Goal: Information Seeking & Learning: Find specific page/section

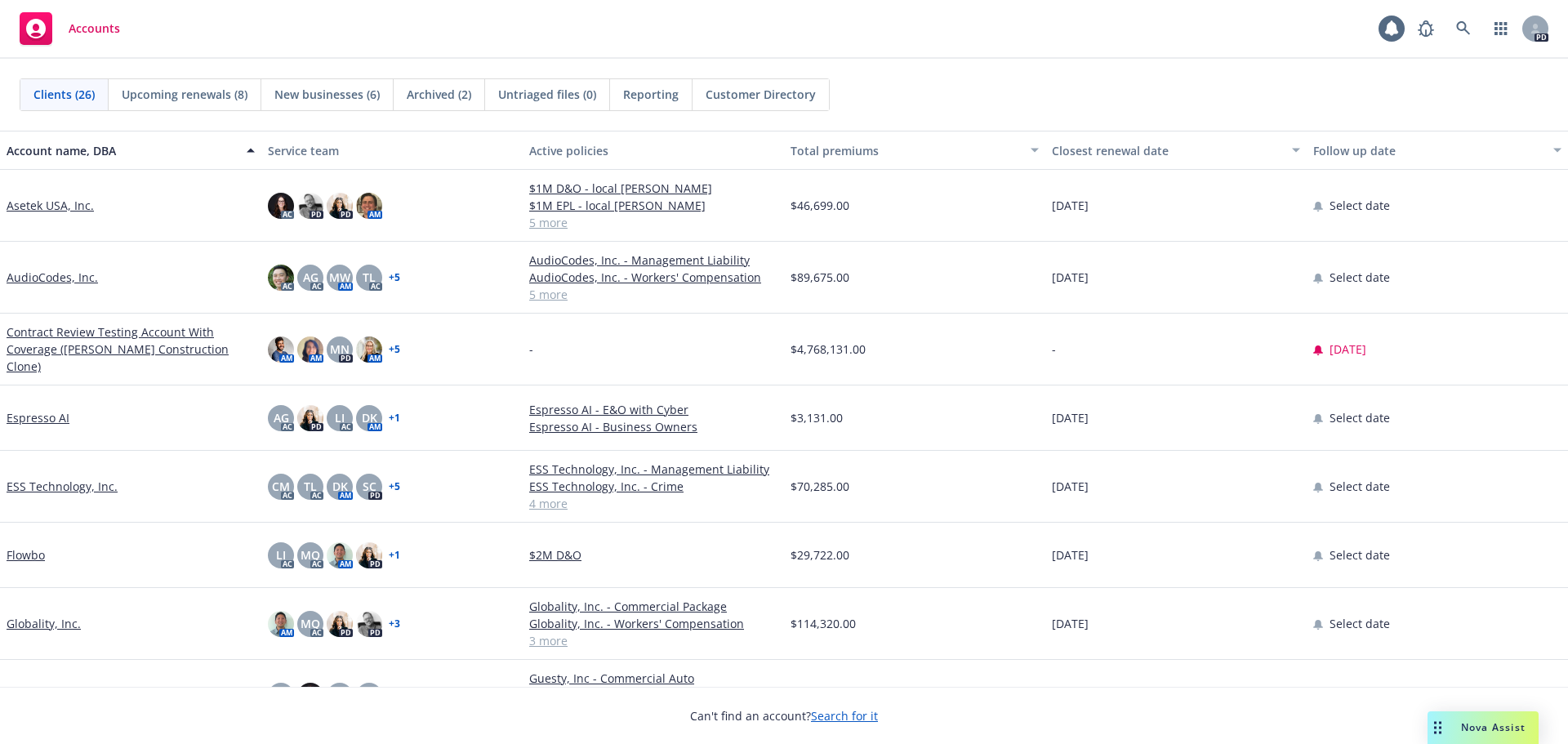
click at [66, 213] on link "Asetek USA, Inc." at bounding box center [50, 206] width 87 height 17
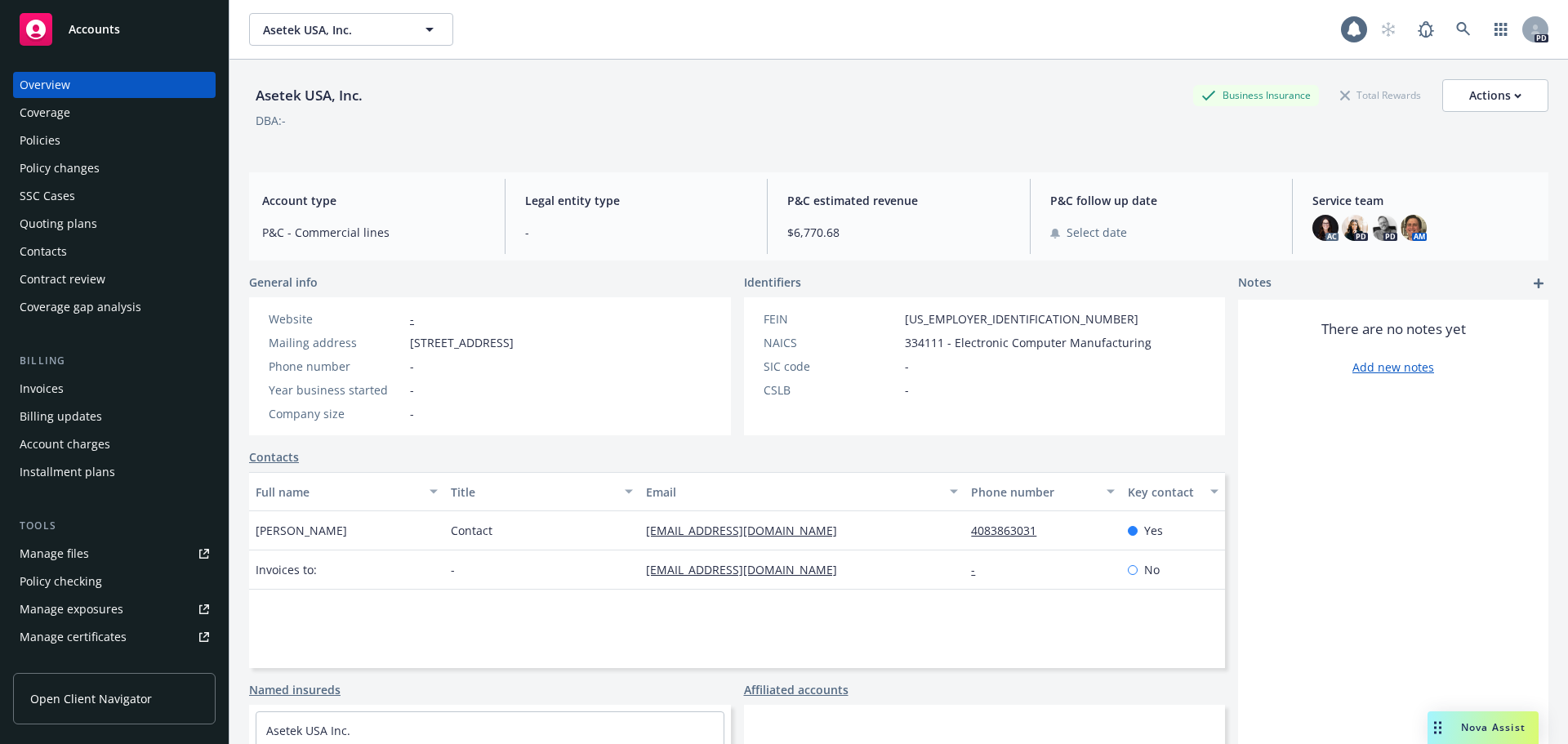
click at [63, 132] on div "Policies" at bounding box center [115, 140] width 190 height 26
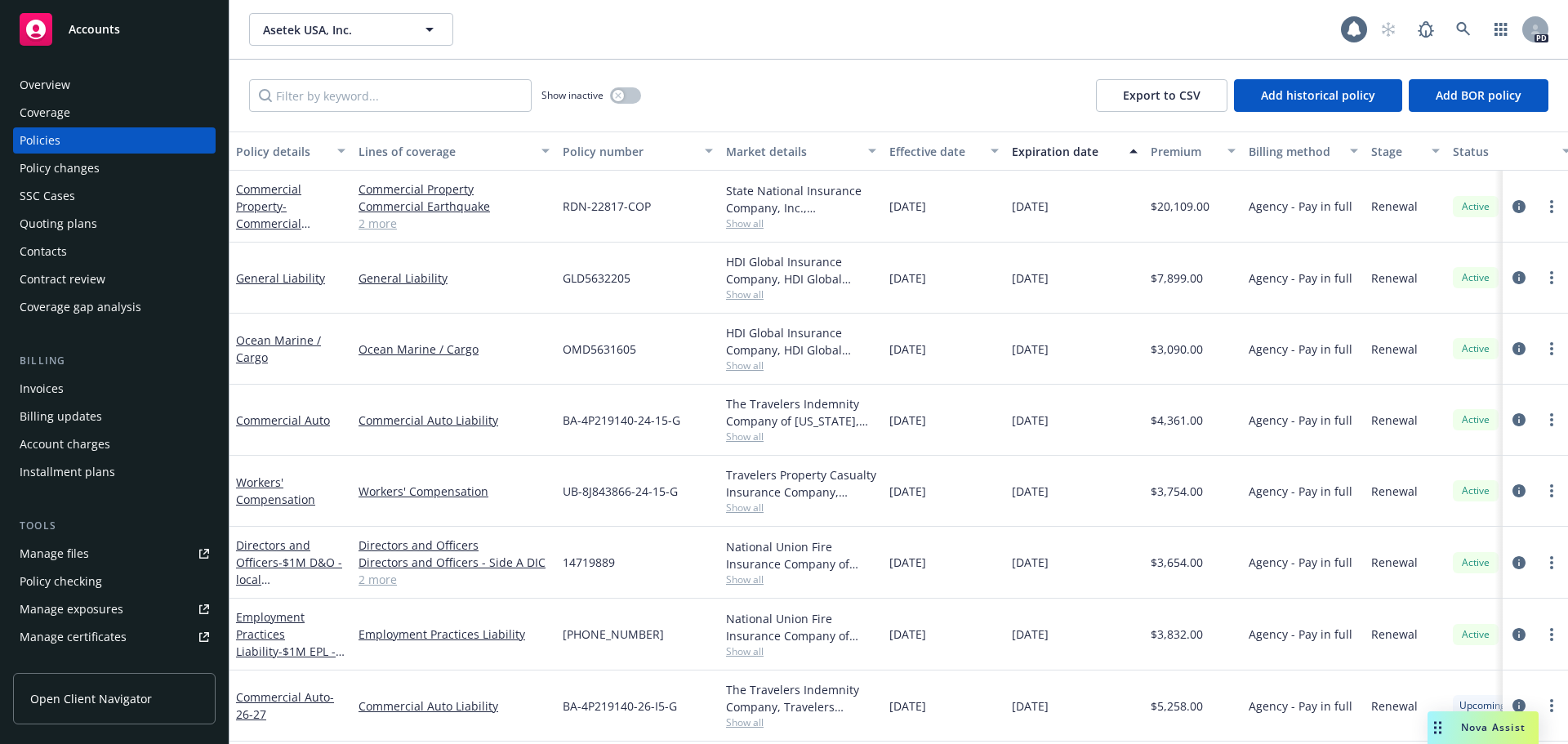
click at [51, 85] on div "Overview" at bounding box center [45, 85] width 50 height 26
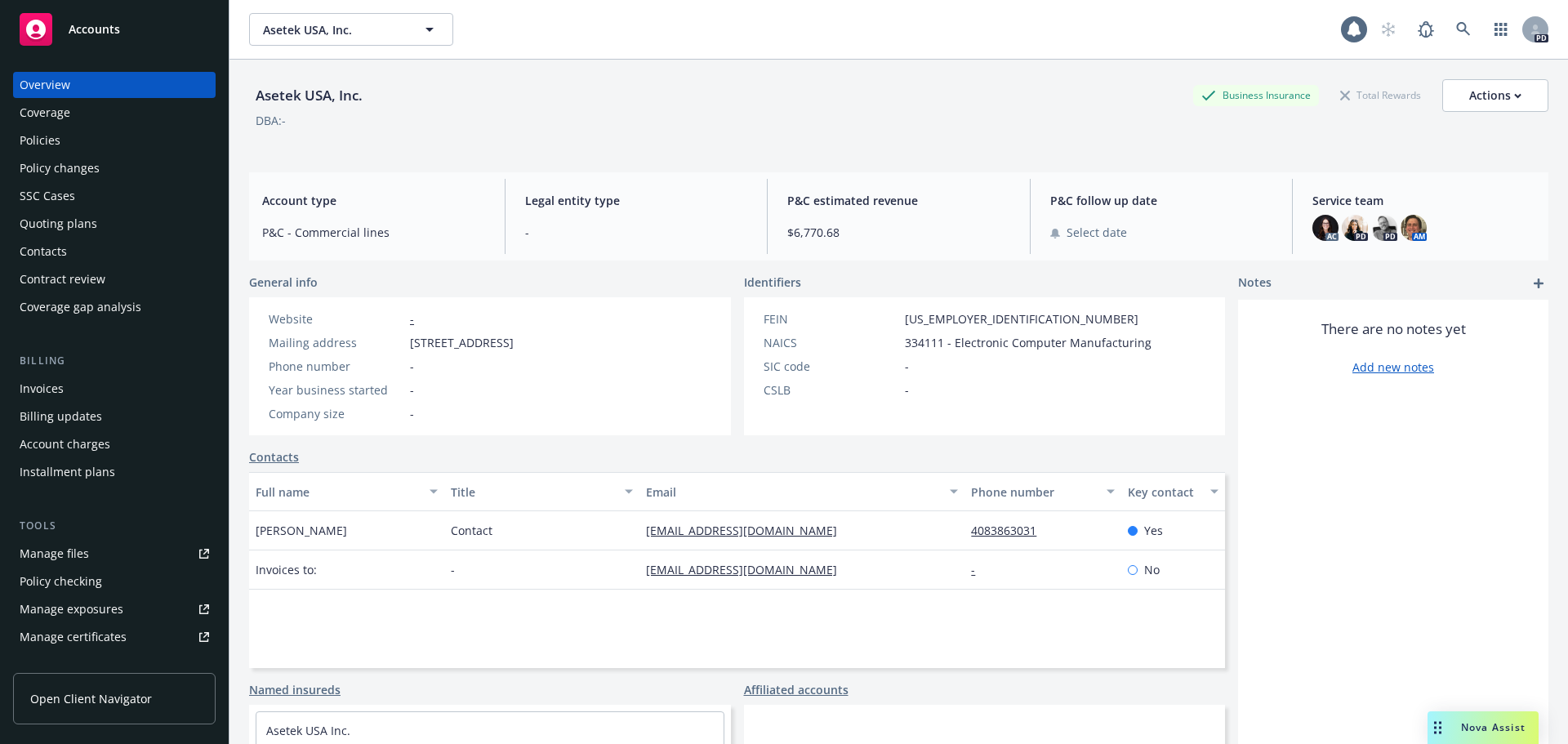
click at [102, 32] on span "Accounts" at bounding box center [94, 29] width 51 height 13
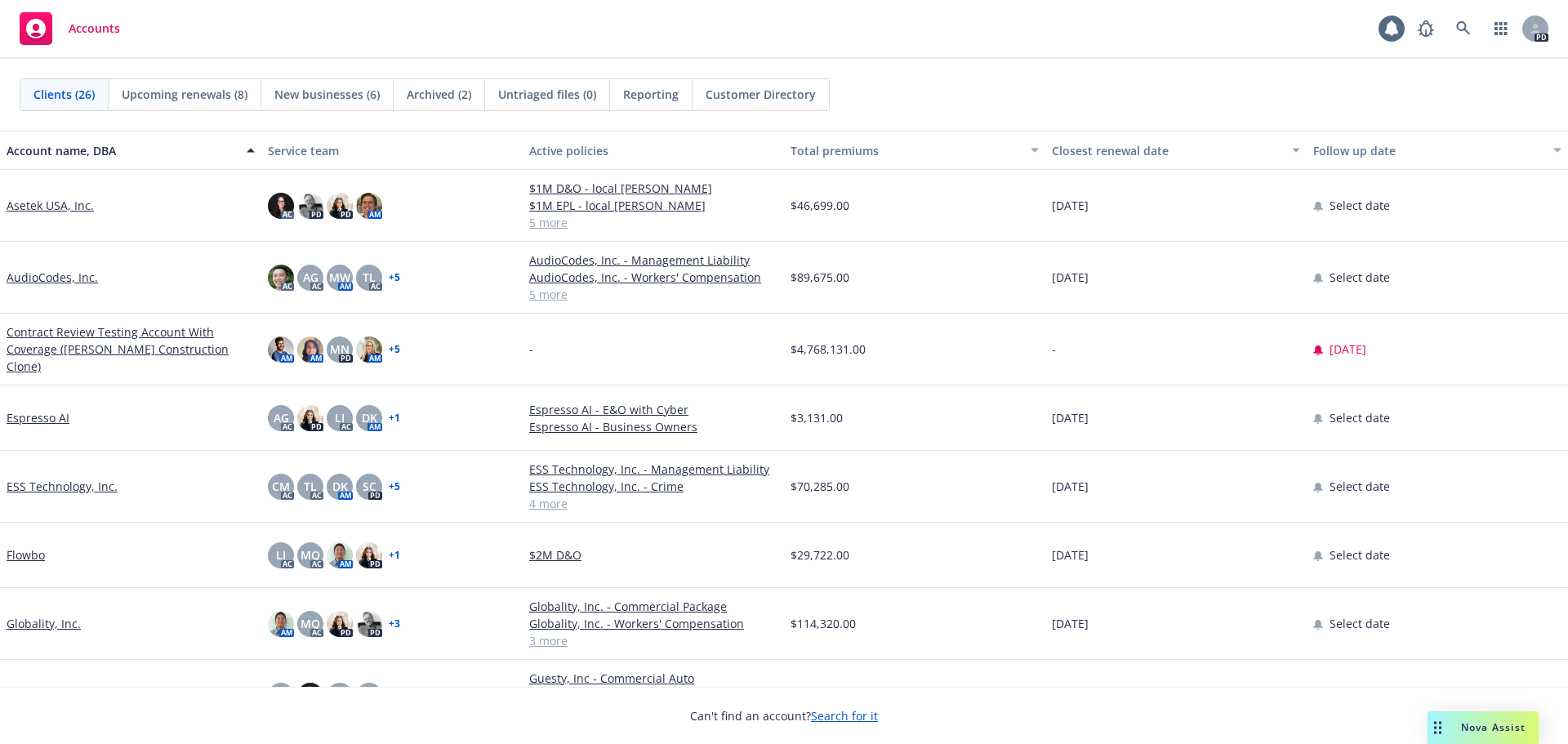
click at [57, 287] on div "AudioCodes, Inc." at bounding box center [131, 278] width 261 height 72
click at [22, 275] on link "AudioCodes, Inc." at bounding box center [52, 278] width 91 height 17
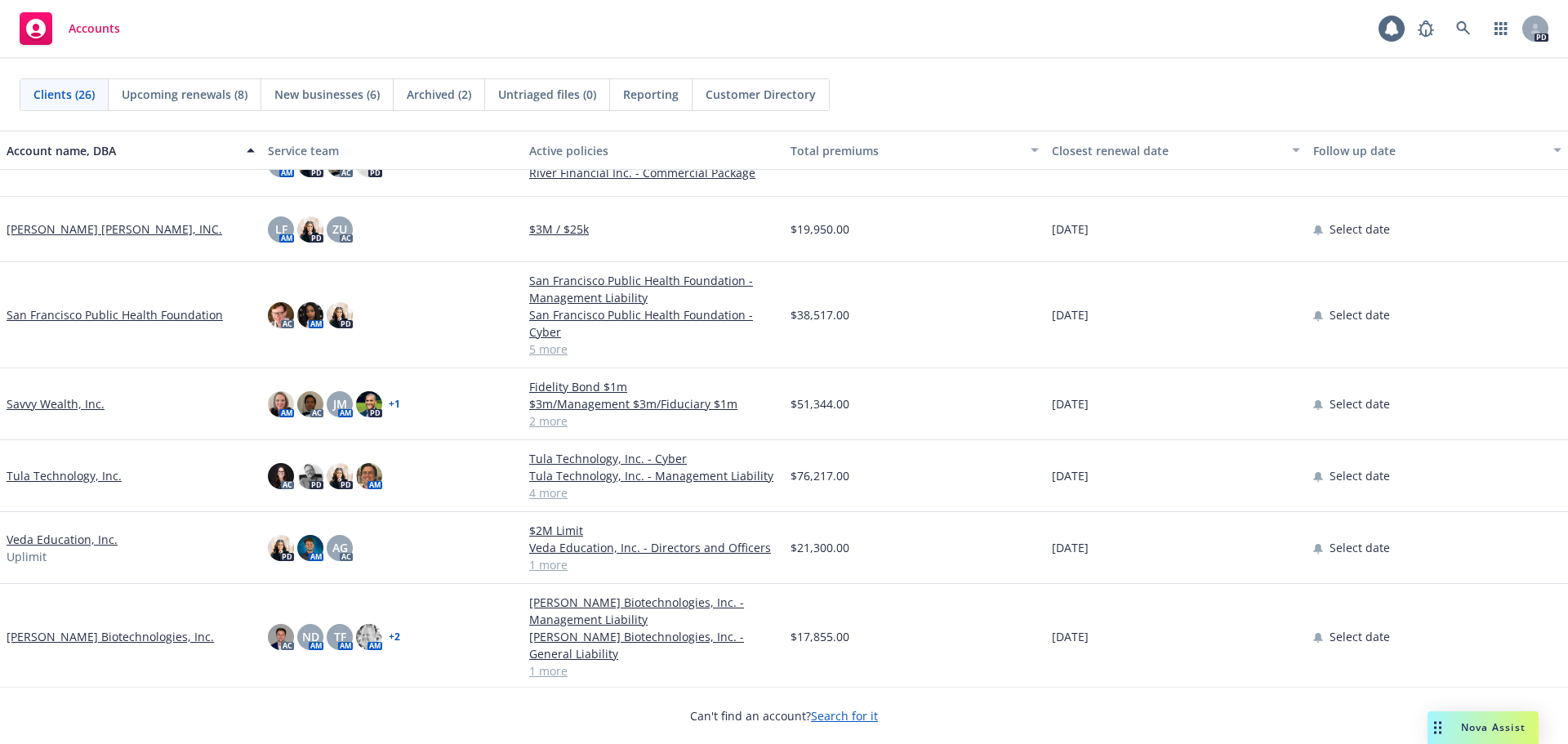
scroll to position [1290, 0]
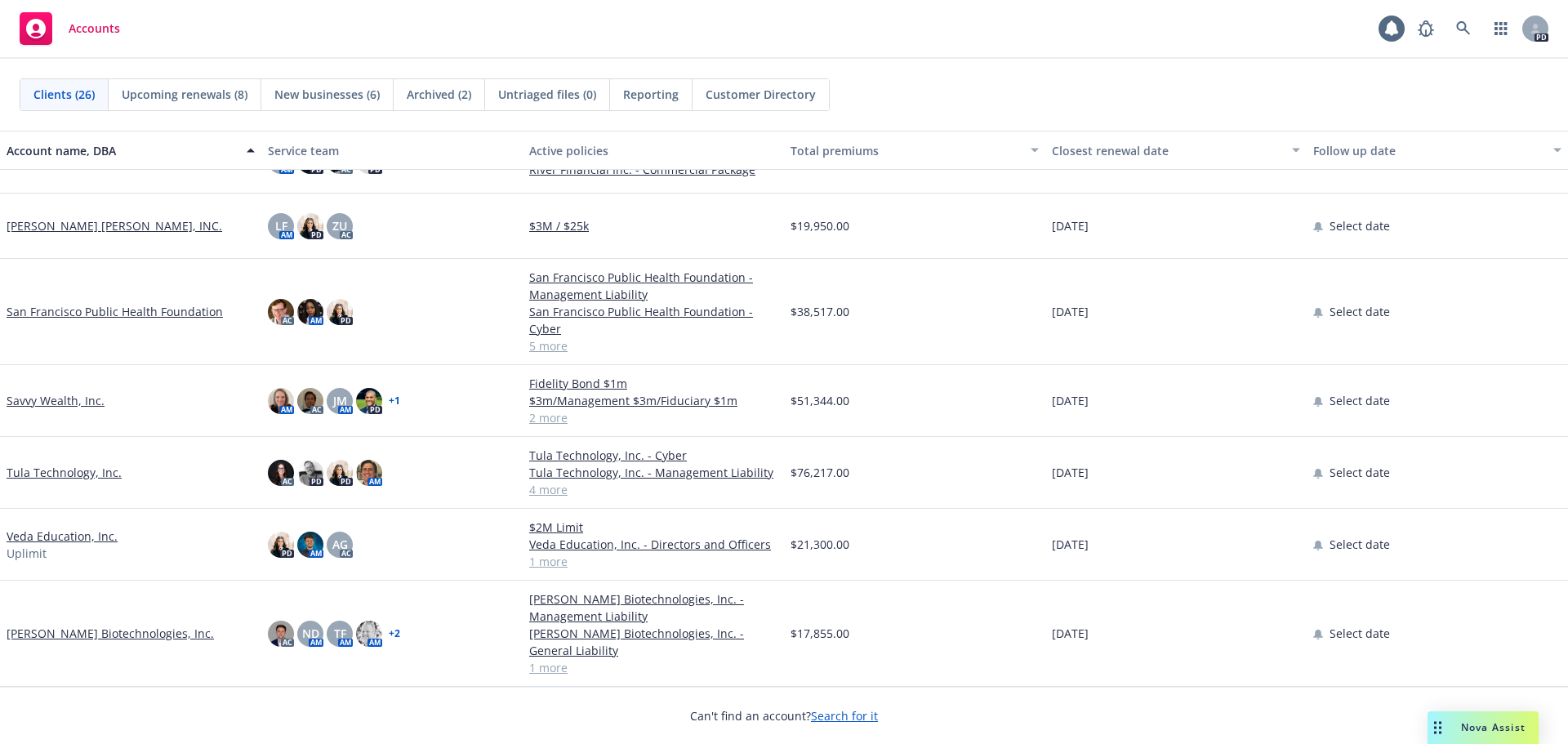
click at [58, 474] on link "Tula Technology, Inc." at bounding box center [64, 473] width 115 height 17
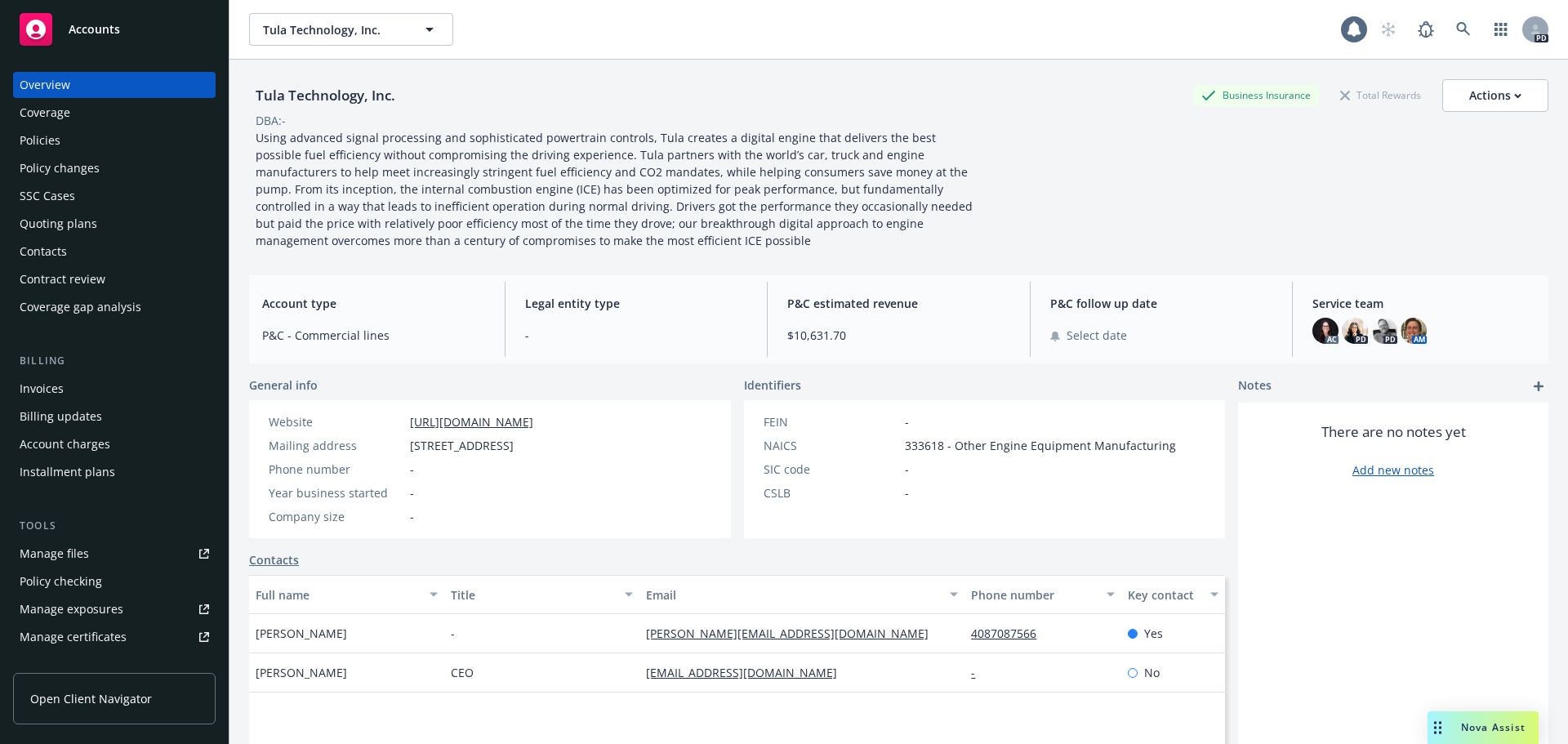
click at [57, 131] on div "Policies" at bounding box center [40, 140] width 41 height 26
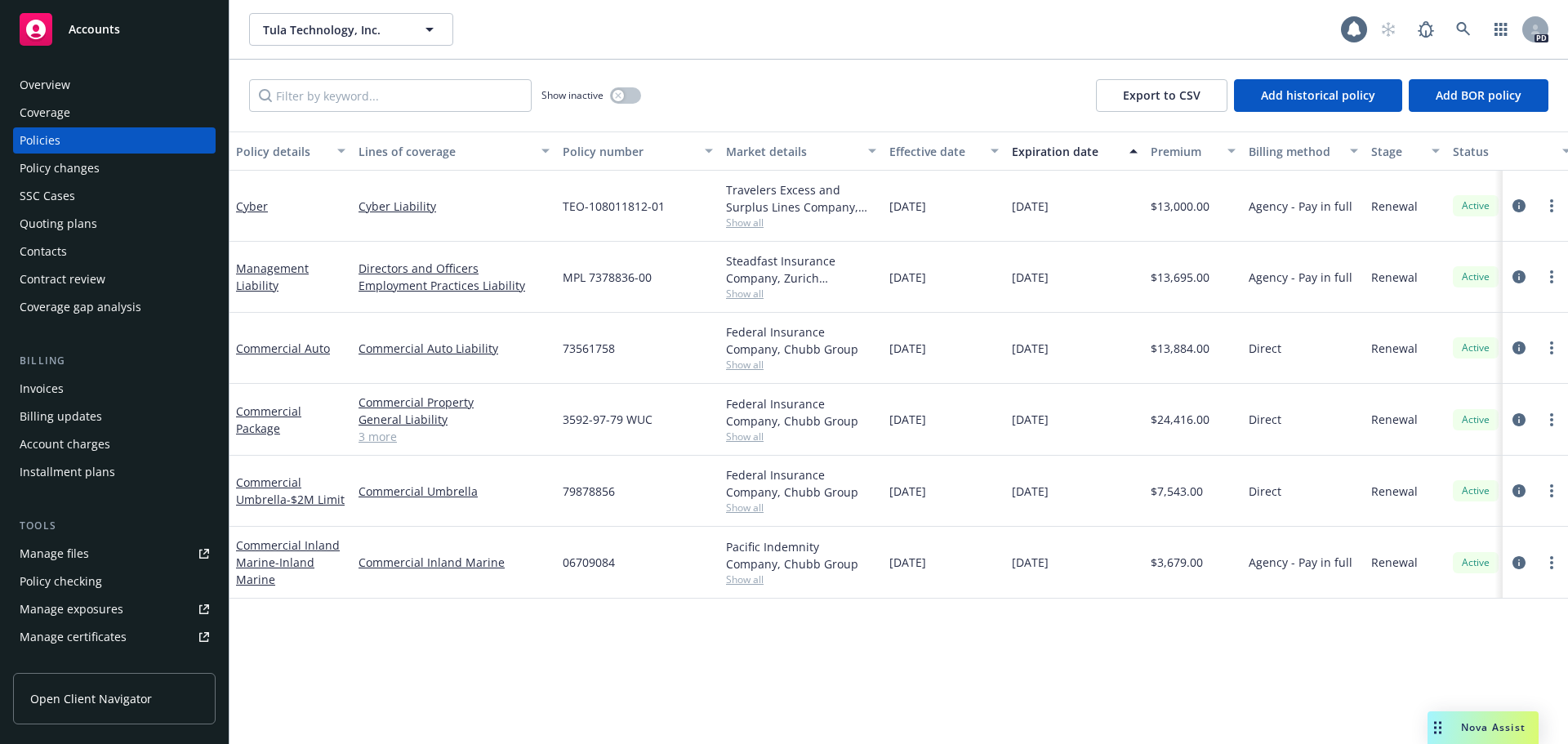
click at [64, 108] on div "Coverage" at bounding box center [45, 112] width 50 height 26
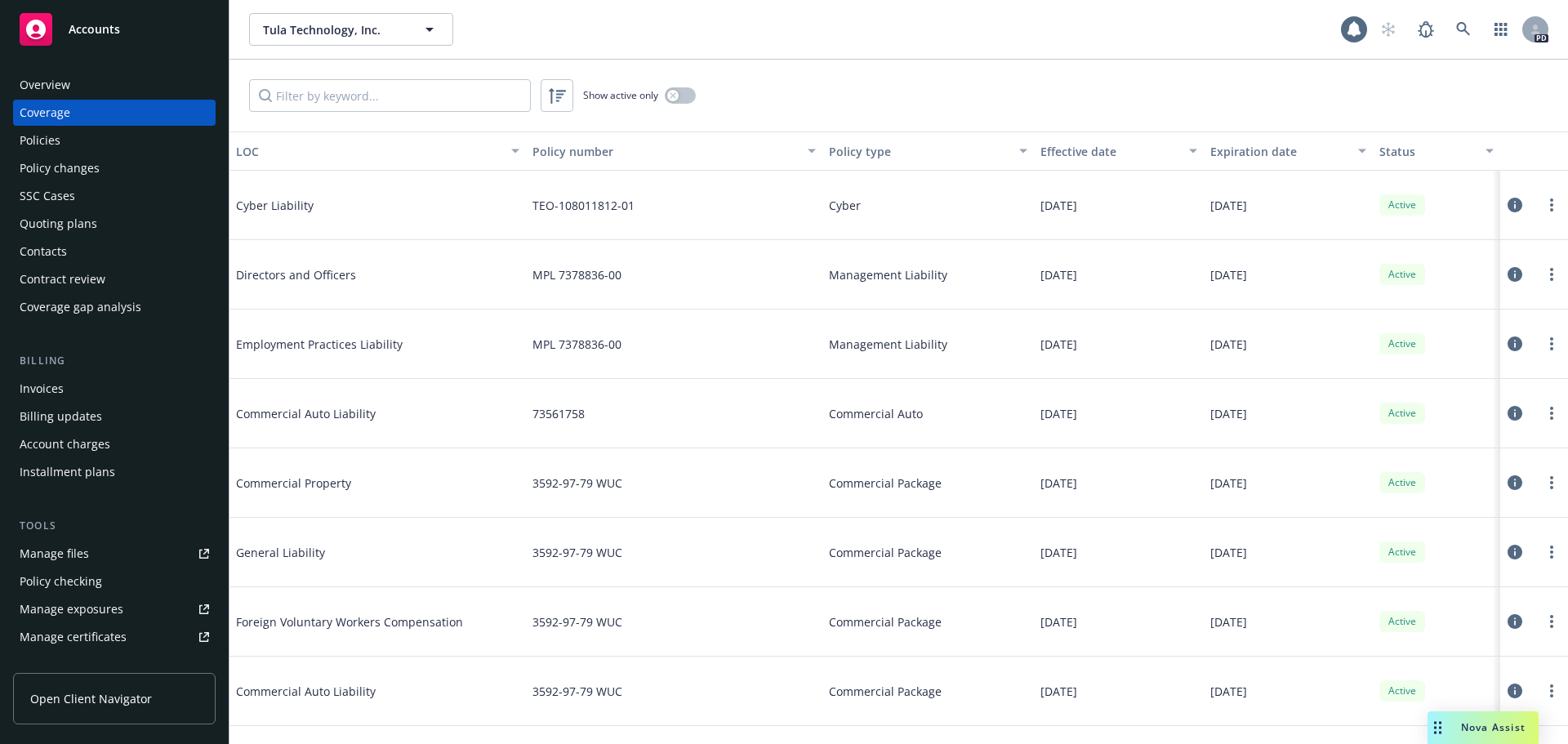
click at [57, 90] on div "Overview" at bounding box center [45, 85] width 50 height 26
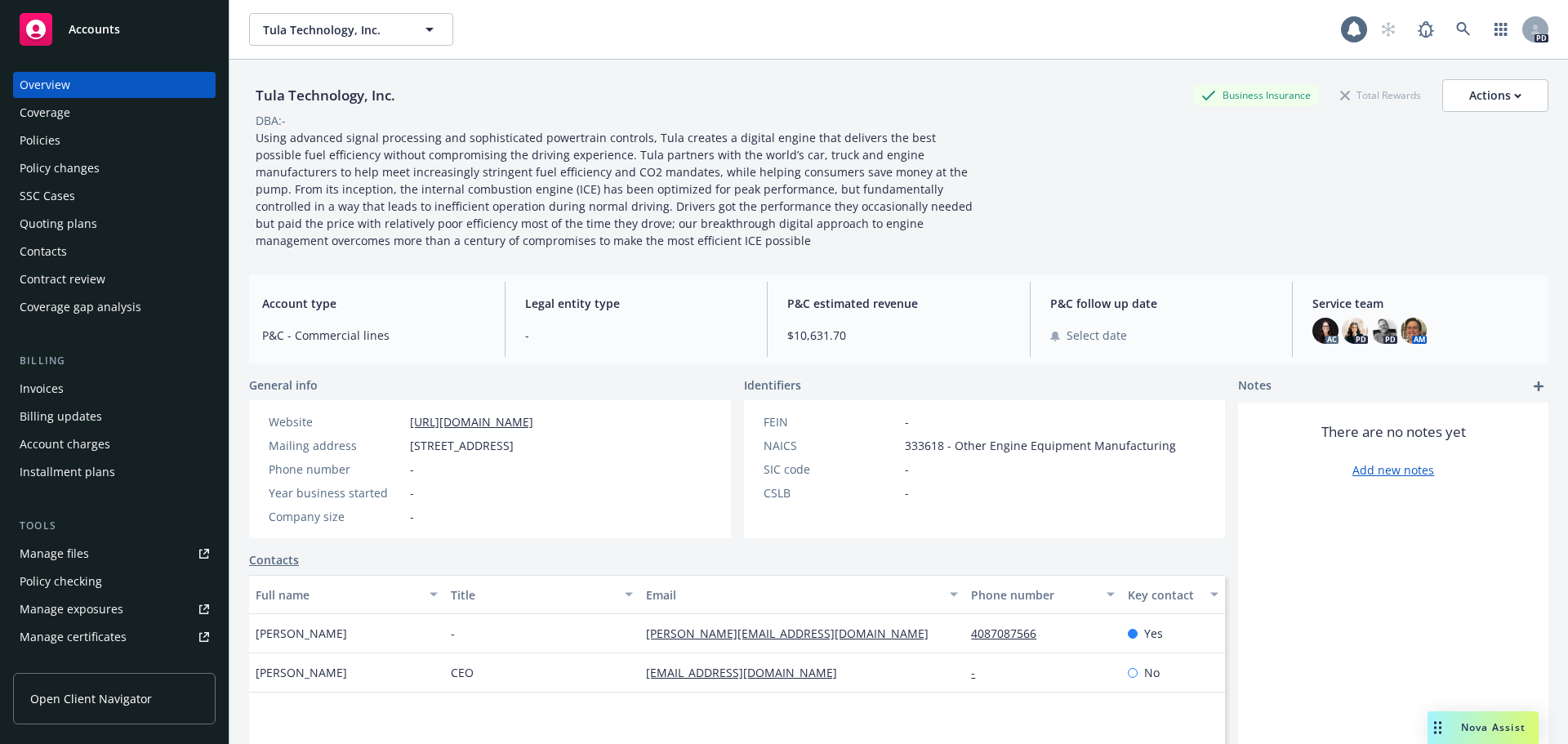
click at [53, 133] on div "Policies" at bounding box center [40, 140] width 41 height 26
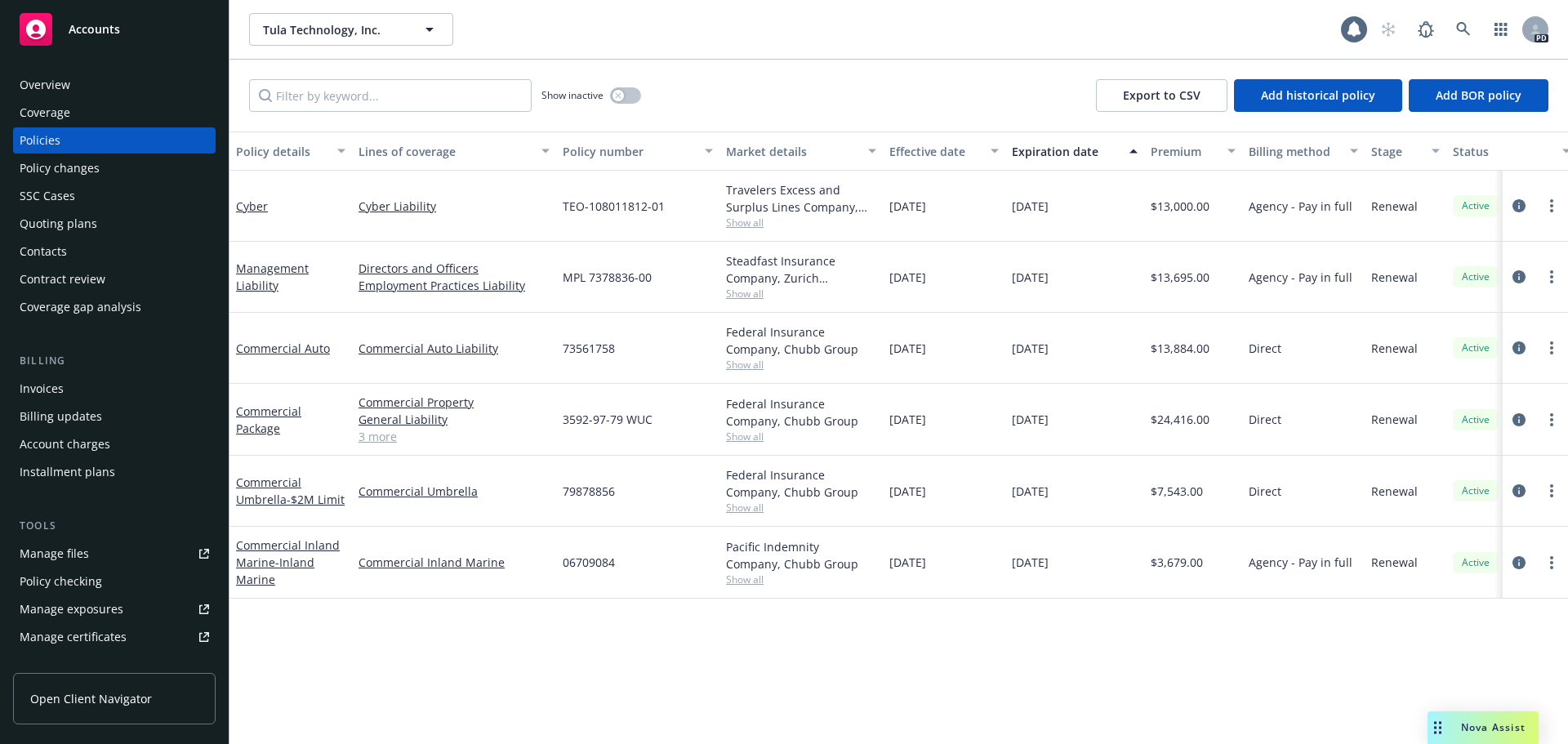
click at [56, 89] on div "Overview" at bounding box center [45, 85] width 50 height 26
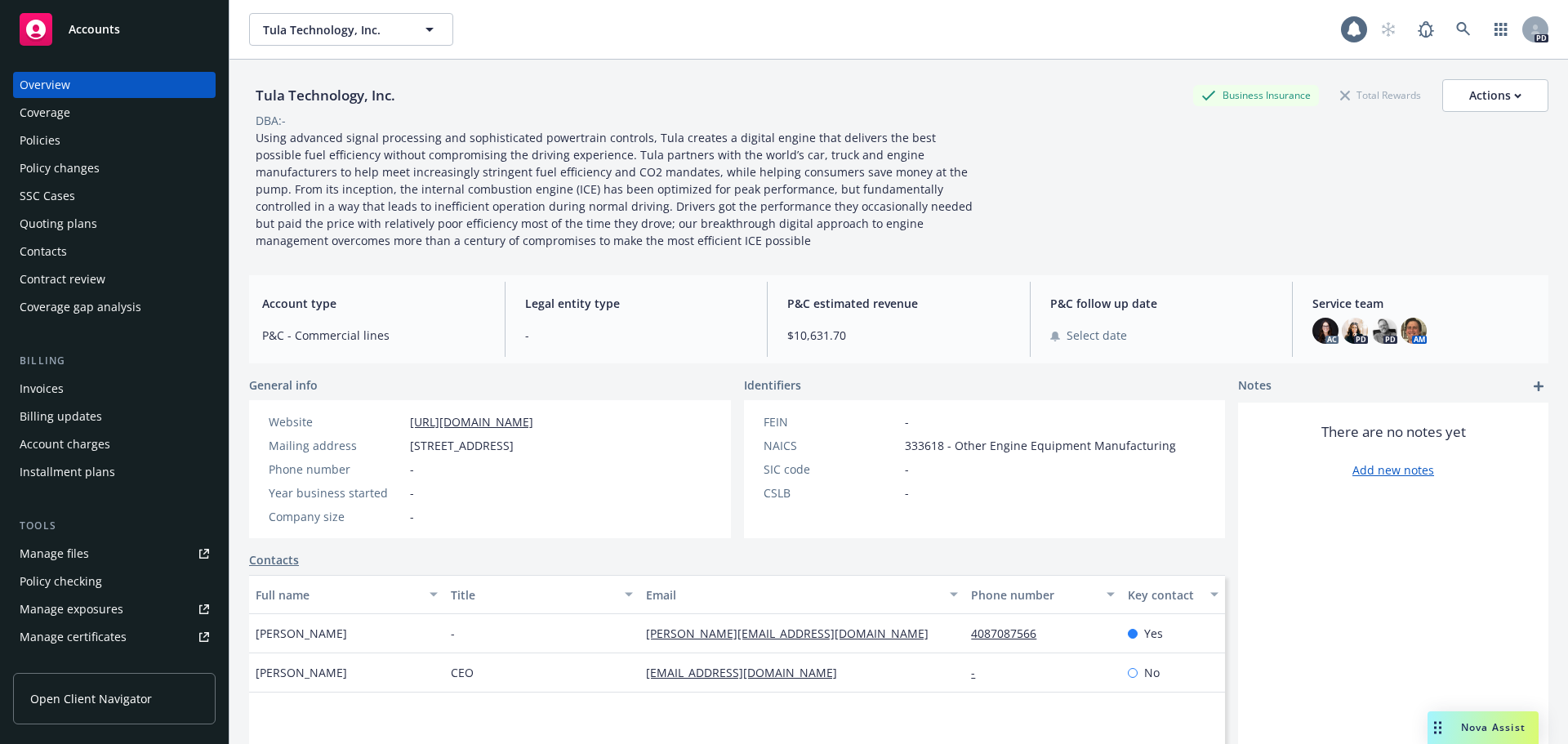
click at [71, 112] on div "Coverage" at bounding box center [115, 112] width 190 height 26
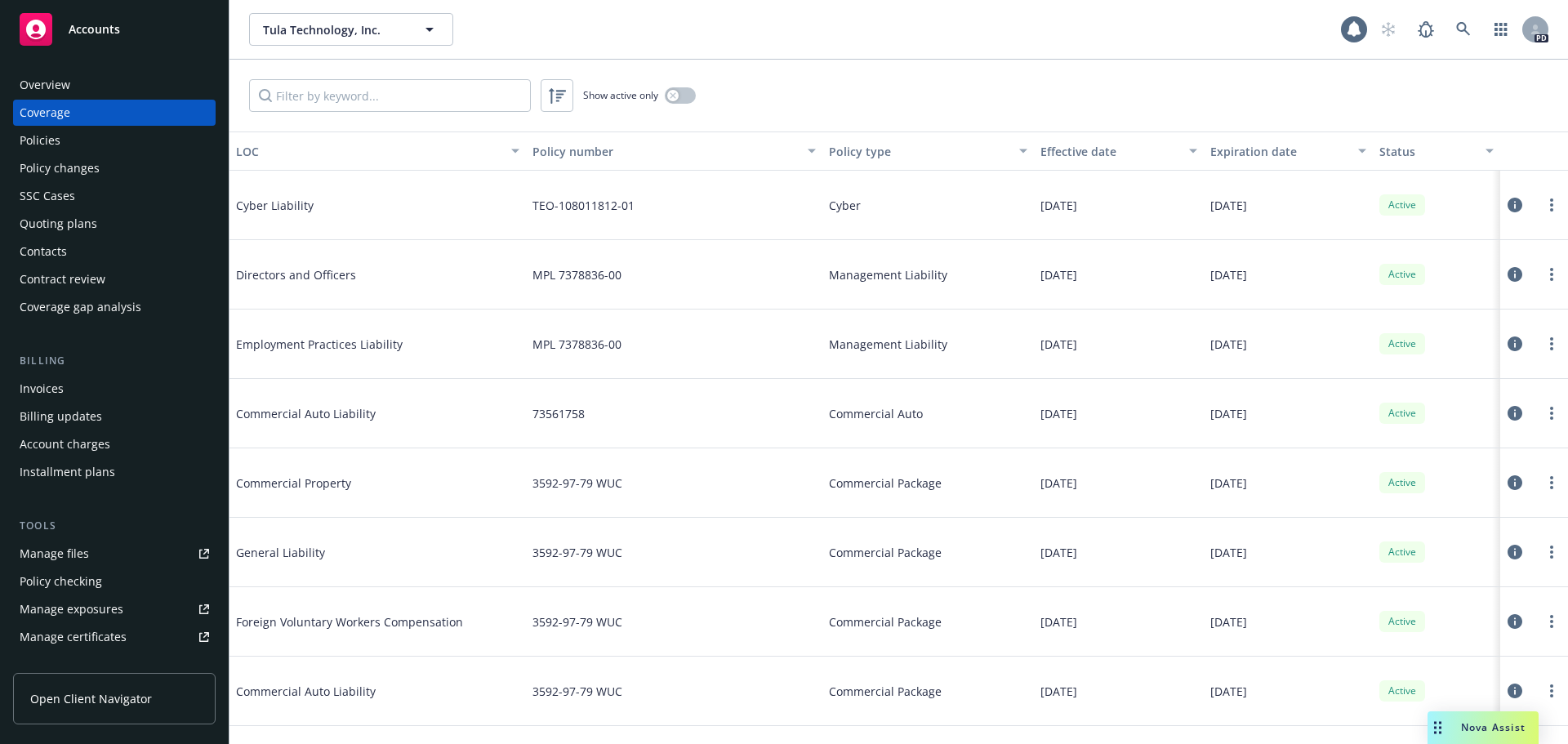
click at [71, 112] on div "Coverage" at bounding box center [115, 112] width 190 height 26
click at [32, 138] on div "Policies" at bounding box center [40, 140] width 41 height 26
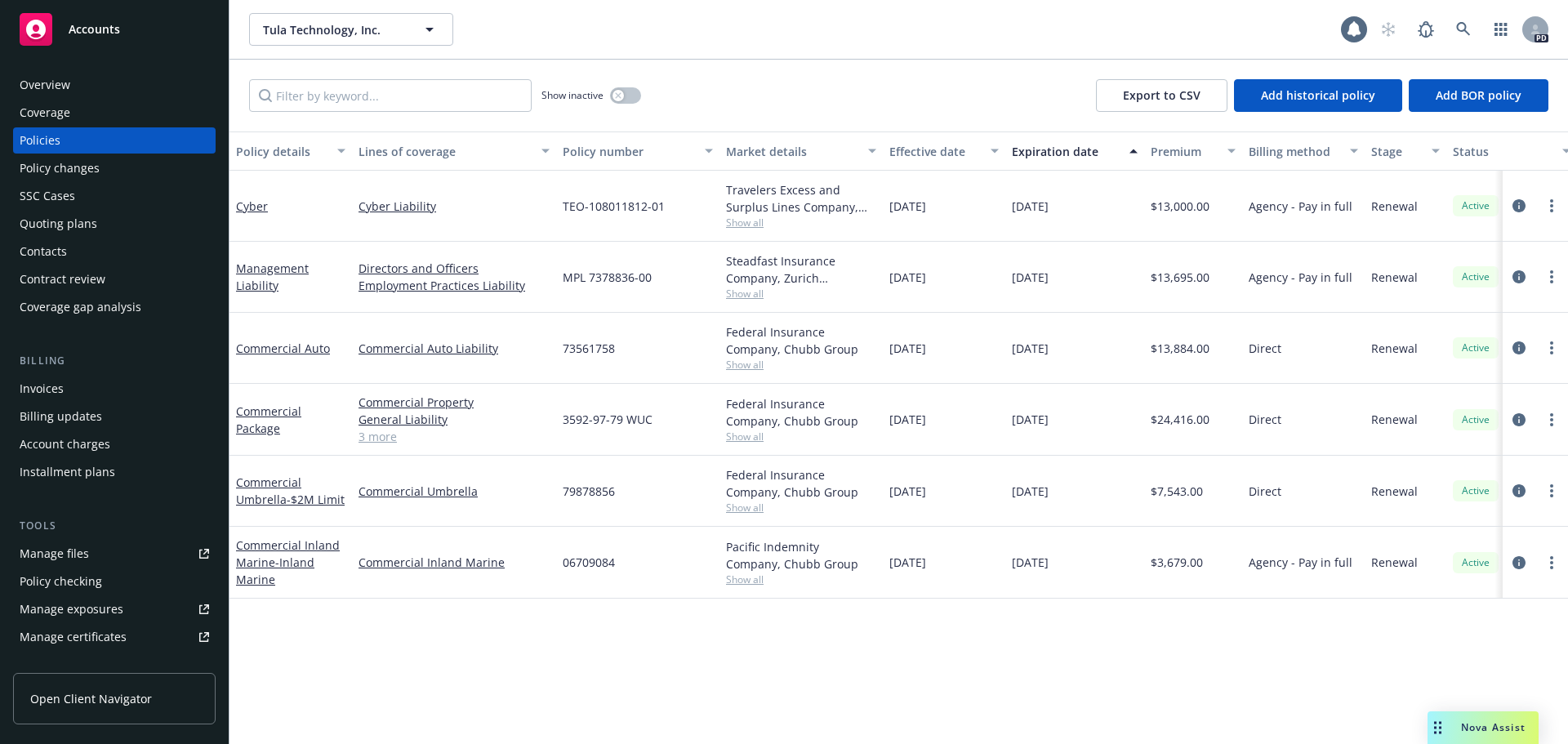
click at [73, 93] on div "Overview" at bounding box center [115, 85] width 190 height 26
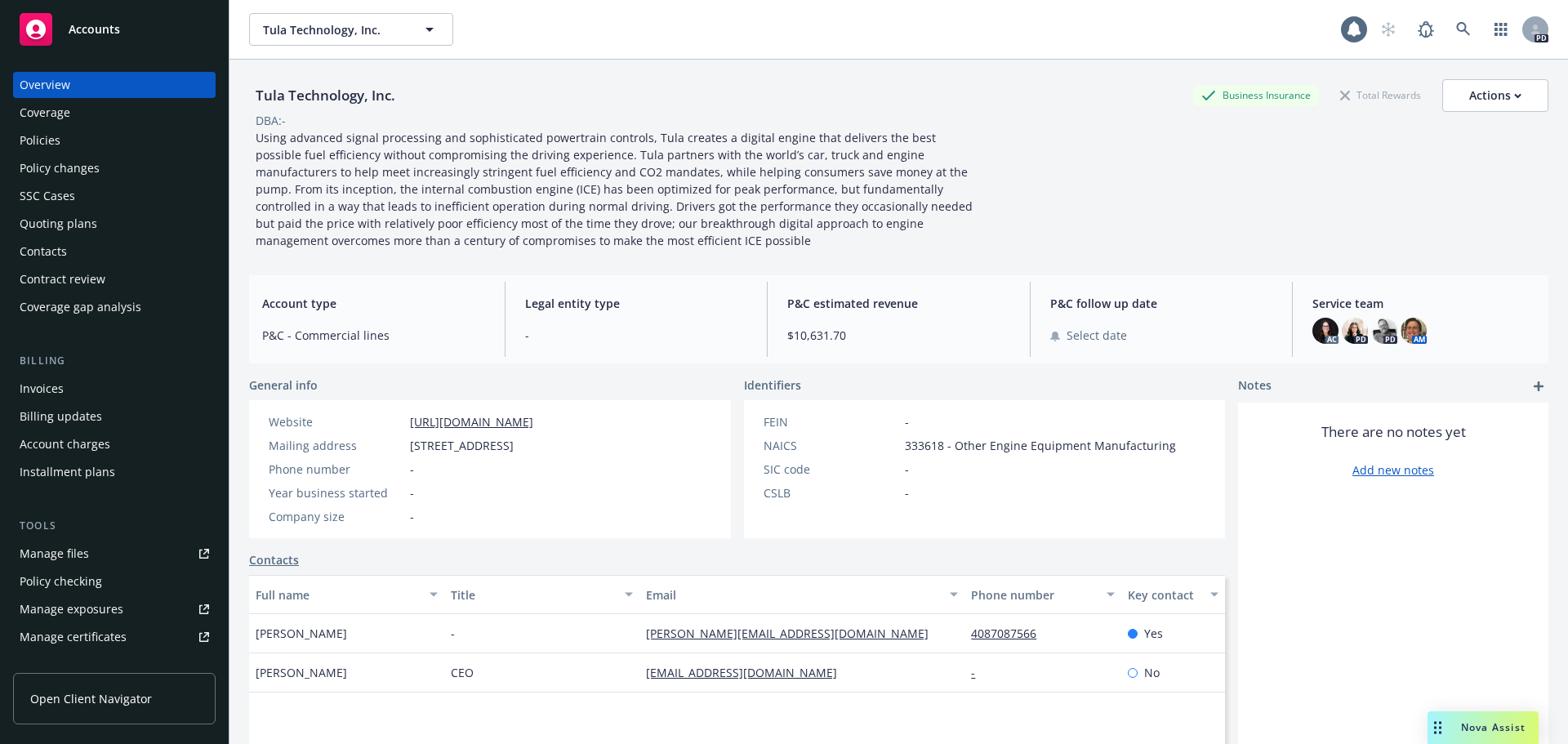
click at [80, 112] on div "Coverage" at bounding box center [115, 112] width 190 height 26
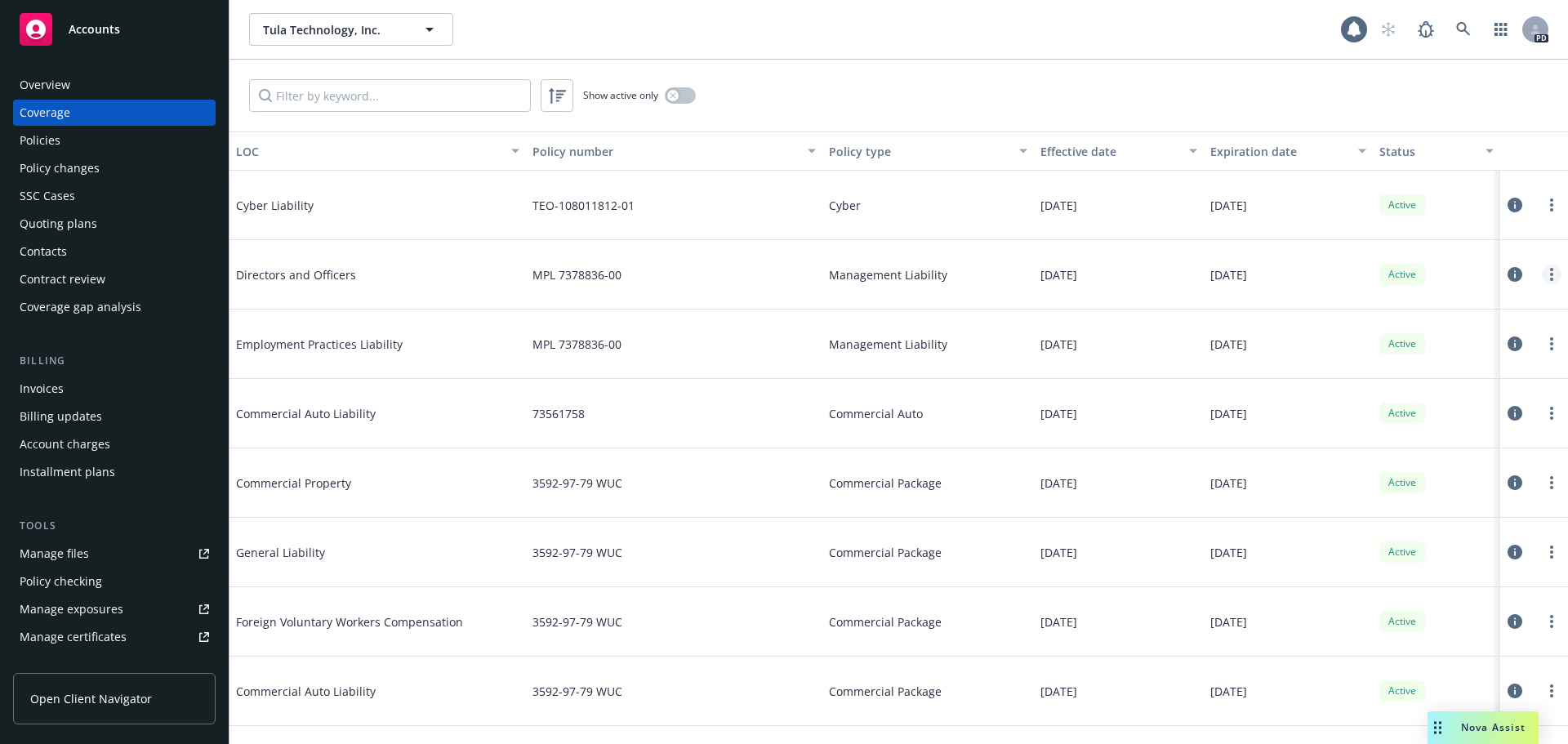
click at [1544, 271] on link "more" at bounding box center [1551, 274] width 20 height 20
click at [1395, 372] on link "View policy" at bounding box center [1440, 374] width 215 height 33
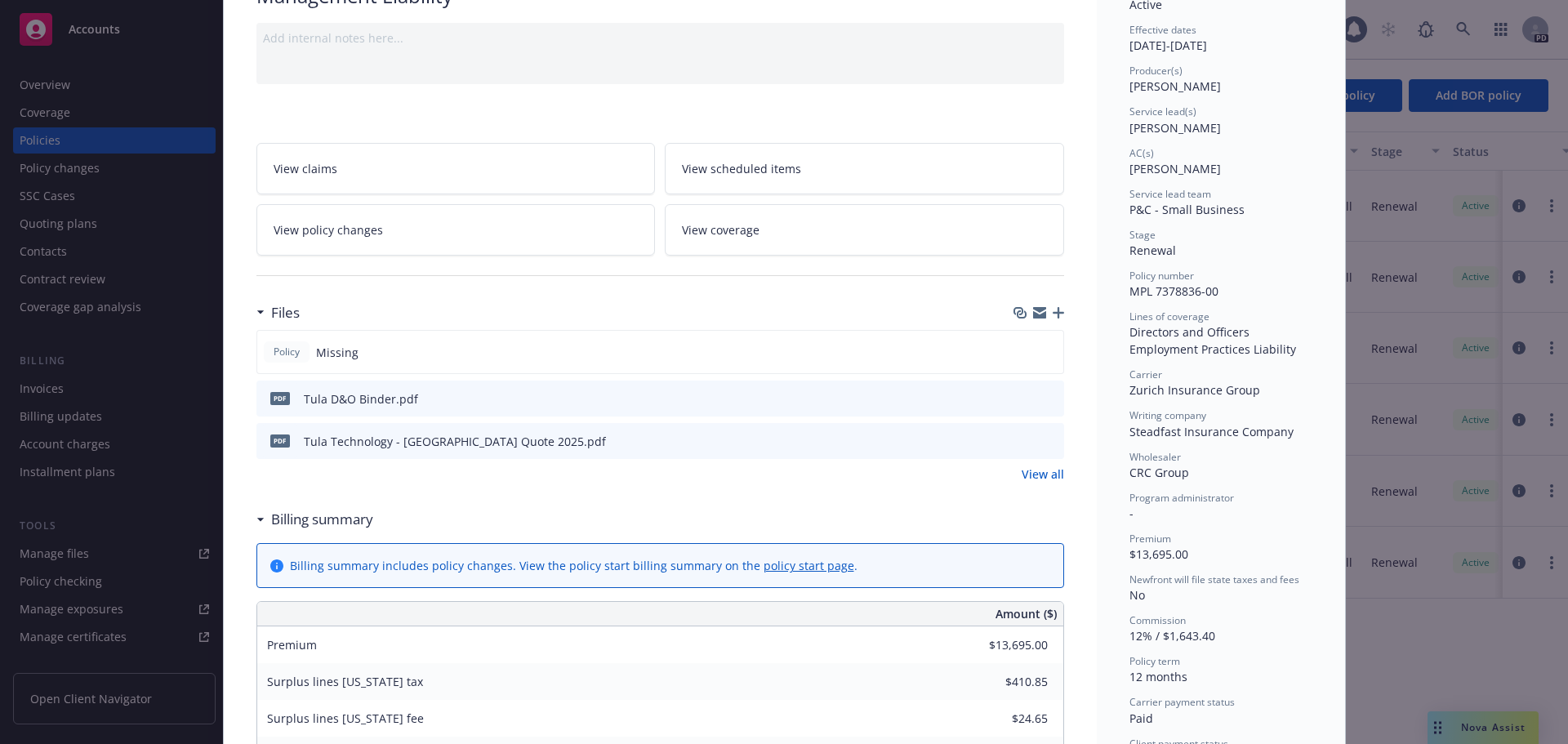
scroll to position [164, 0]
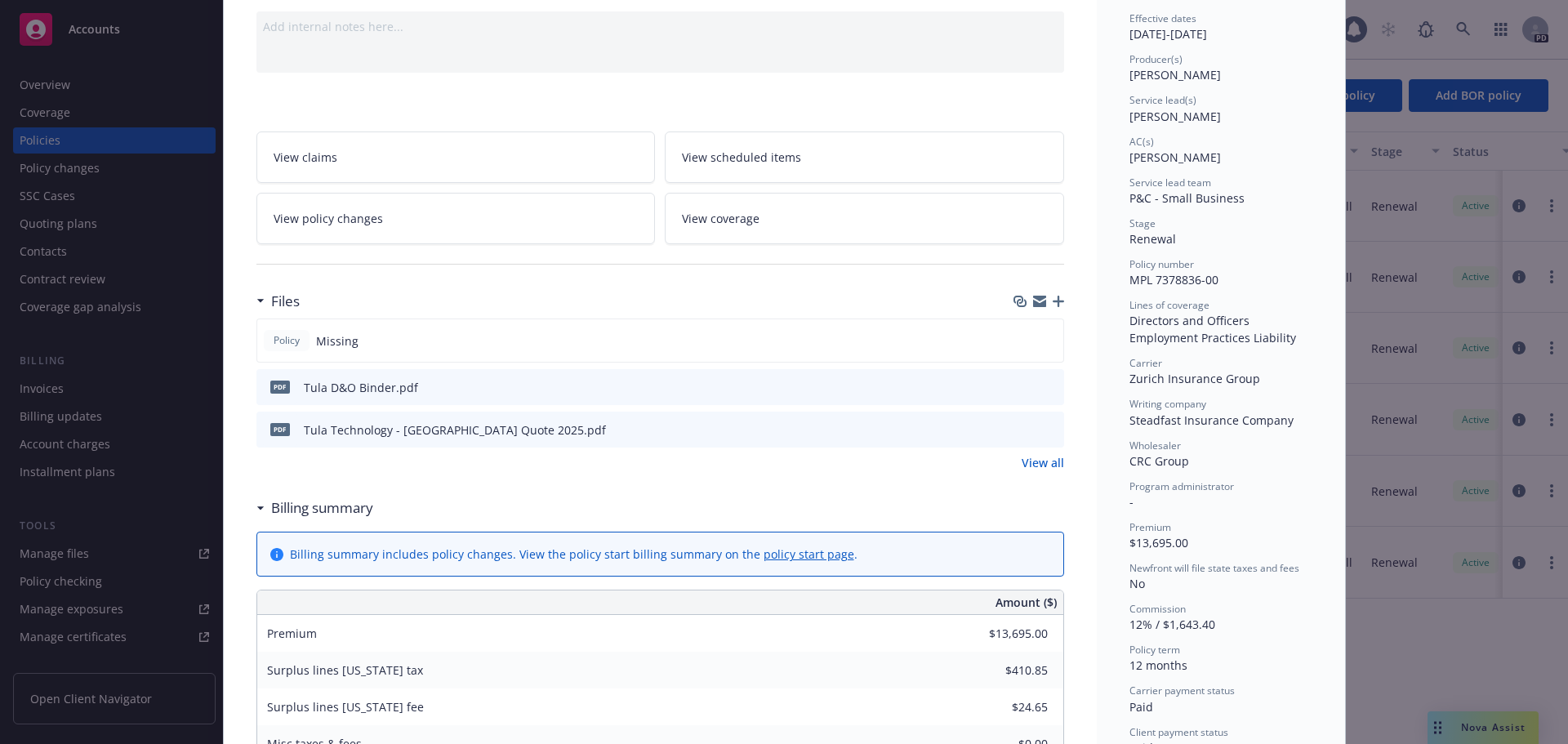
click at [1041, 432] on icon "preview file" at bounding box center [1048, 429] width 15 height 11
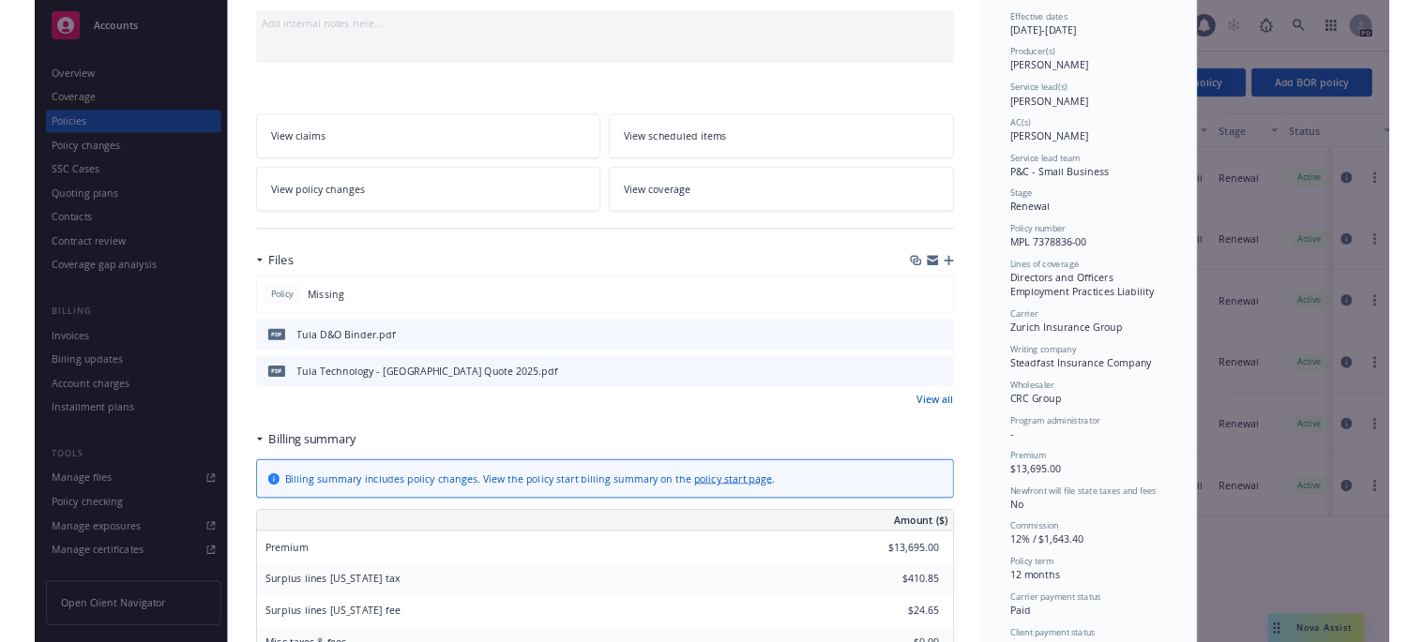
scroll to position [0, 0]
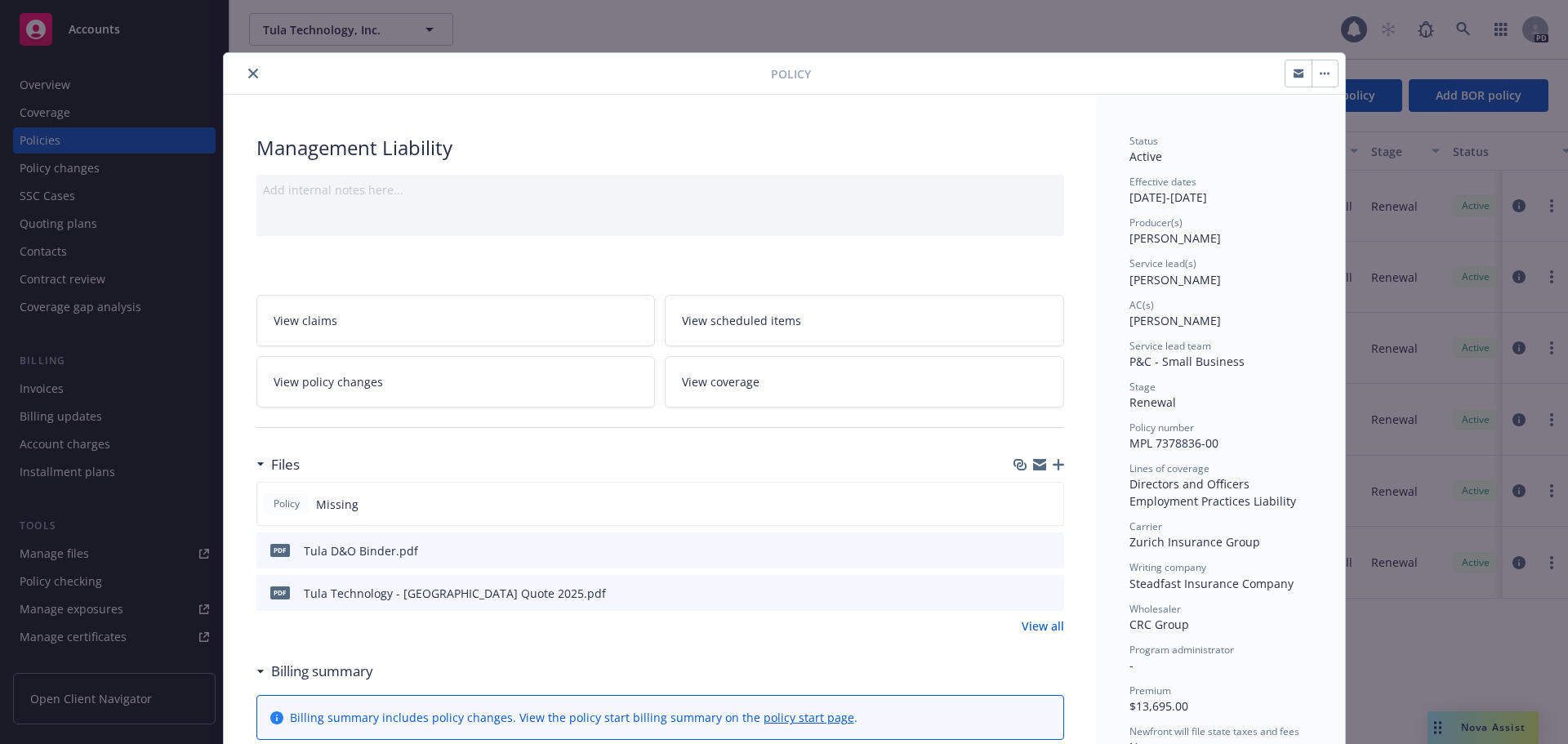
click at [254, 74] on button "close" at bounding box center [252, 73] width 20 height 20
